Goal: Task Accomplishment & Management: Complete application form

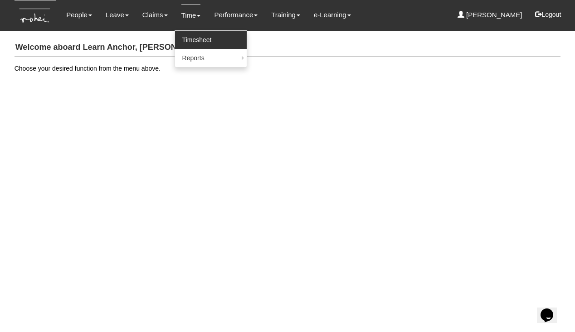
click at [189, 37] on link "Timesheet" at bounding box center [211, 40] width 72 height 18
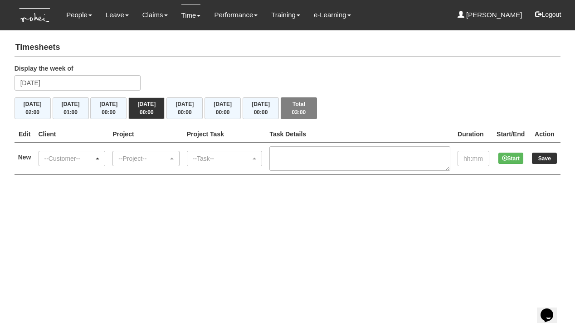
click at [77, 162] on div "--Customer--" at bounding box center [72, 158] width 66 height 15
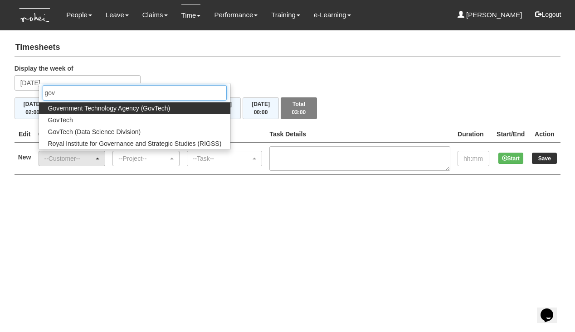
type input "gov"
click at [106, 107] on span "Government Technology Agency (GovTech)" at bounding box center [109, 108] width 122 height 9
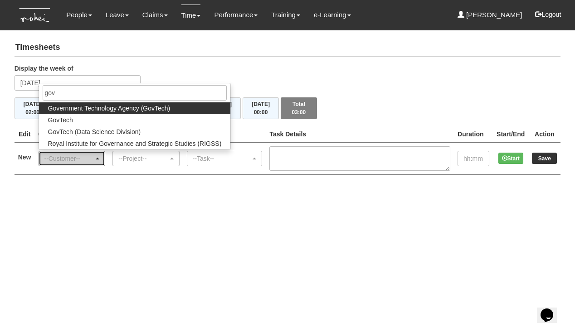
select select "900"
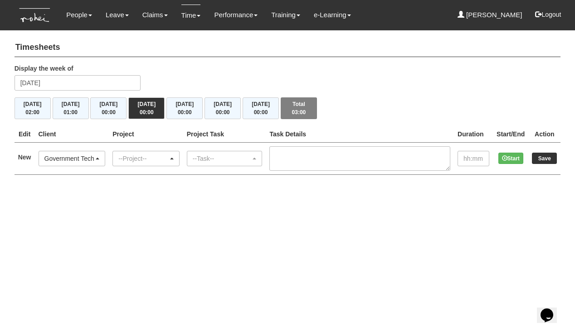
click at [144, 159] on div "--Project--" at bounding box center [143, 158] width 50 height 9
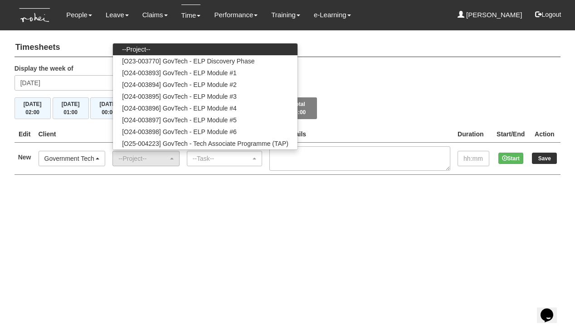
click at [94, 157] on div "Government Technology Agency (GovTech)" at bounding box center [69, 158] width 50 height 9
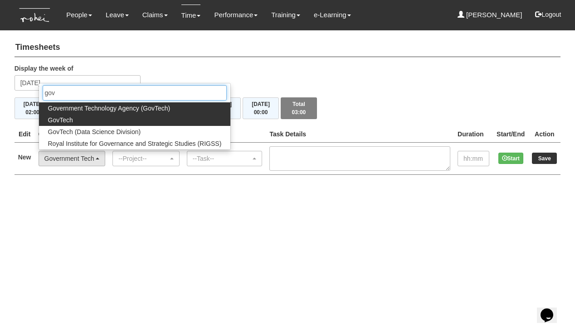
type input "gov"
click at [97, 120] on link "GovTech" at bounding box center [135, 120] width 192 height 12
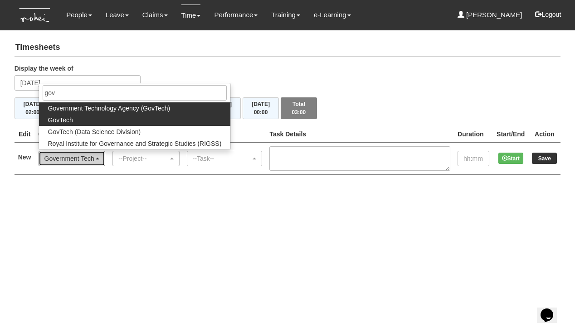
select select "427"
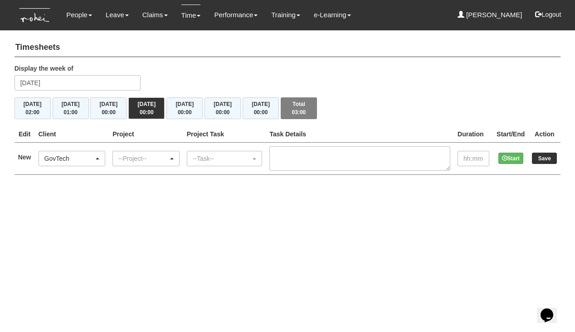
click at [139, 164] on div "--Project--" at bounding box center [146, 158] width 66 height 15
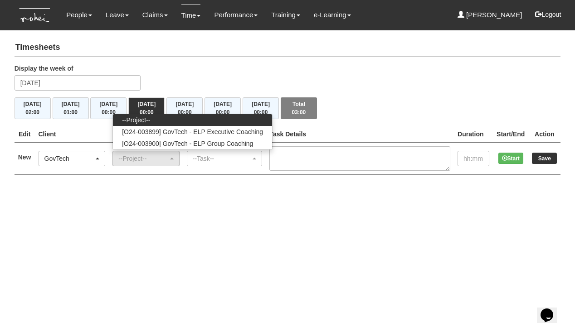
click at [88, 151] on div "GovTech" at bounding box center [72, 158] width 66 height 15
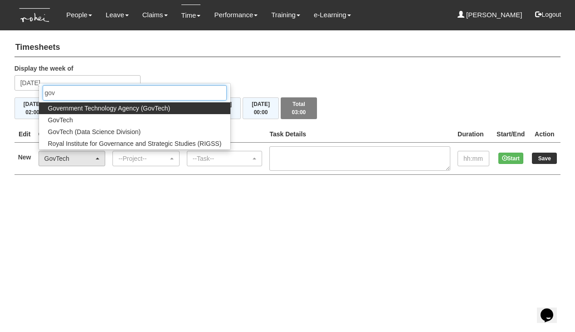
type input "gov"
click at [126, 105] on span "Government Technology Agency (GovTech)" at bounding box center [109, 108] width 122 height 9
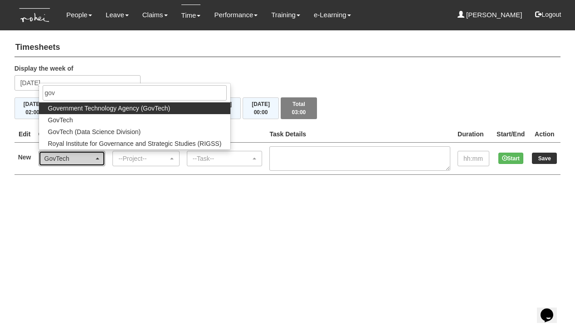
select select "900"
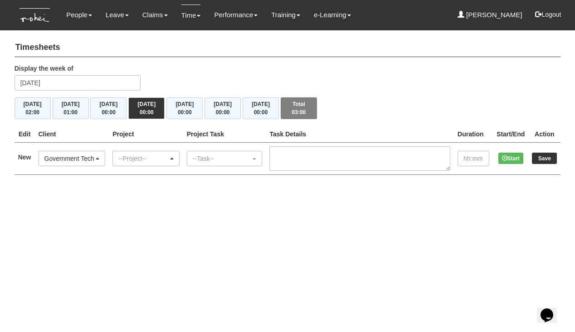
click at [163, 154] on div "--Project--" at bounding box center [143, 158] width 50 height 9
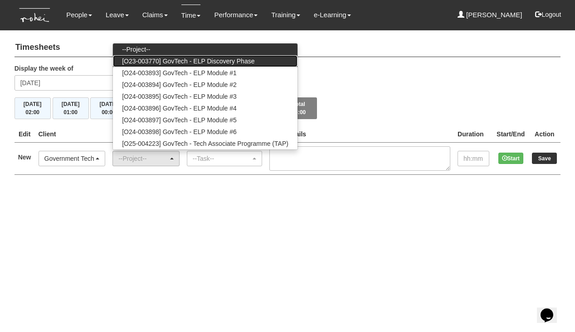
click at [195, 60] on span "[O23-003770] GovTech - ELP Discovery Phase" at bounding box center [188, 61] width 132 height 9
select select "2439"
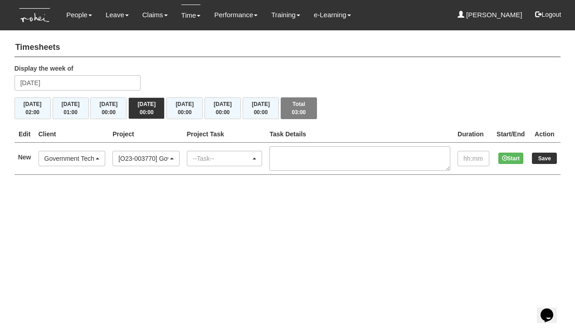
click at [225, 161] on div "--Task--" at bounding box center [222, 158] width 58 height 9
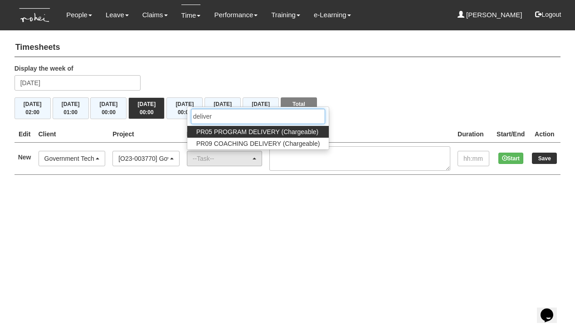
type input "deliver"
click at [257, 129] on span "PR05 PROGRAM DELIVERY (Chargeable)" at bounding box center [257, 131] width 122 height 9
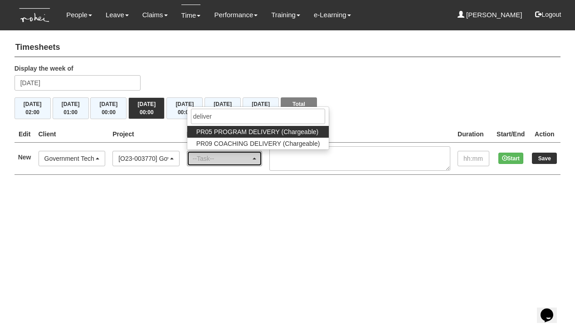
select select "89"
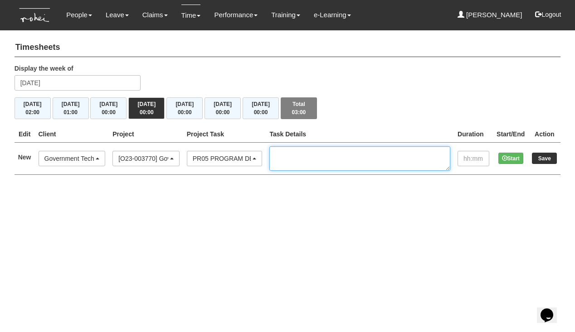
click at [315, 153] on textarea at bounding box center [359, 158] width 181 height 24
type textarea "Kickoff for Cohort 15, 2-2.30pm"
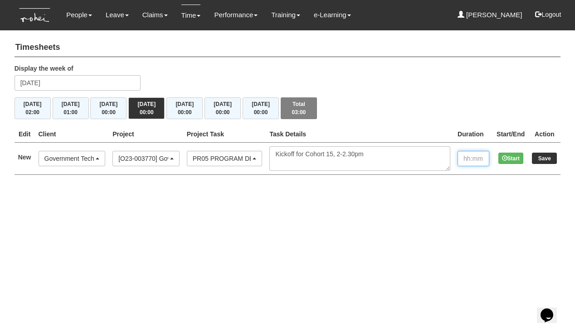
click at [465, 158] on input "text" at bounding box center [473, 158] width 32 height 15
type input "01:00"
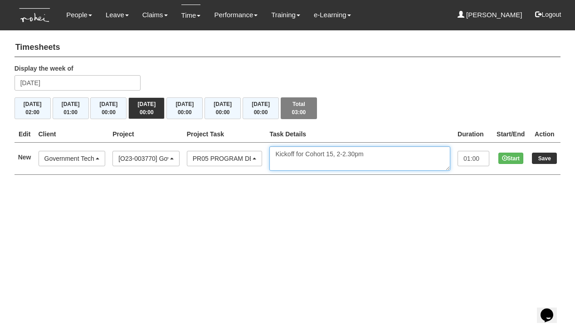
click at [383, 153] on textarea "Kickoff for Cohort 15, 2-2.30pm" at bounding box center [359, 158] width 181 height 24
click at [395, 154] on textarea "Kickoff for Cohort 15, 2-3pm" at bounding box center [359, 158] width 181 height 24
click at [377, 152] on textarea "Kickoff for Cohort 15, 2-3pm" at bounding box center [359, 158] width 181 height 24
type textarea "Kickoff for Cohort 15, 2-3pm"
click at [546, 160] on input "Save" at bounding box center [544, 158] width 25 height 11
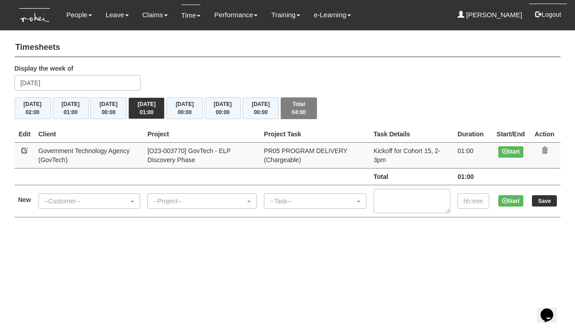
click at [550, 15] on button "Logout" at bounding box center [548, 15] width 39 height 22
